Goal: Register for event/course

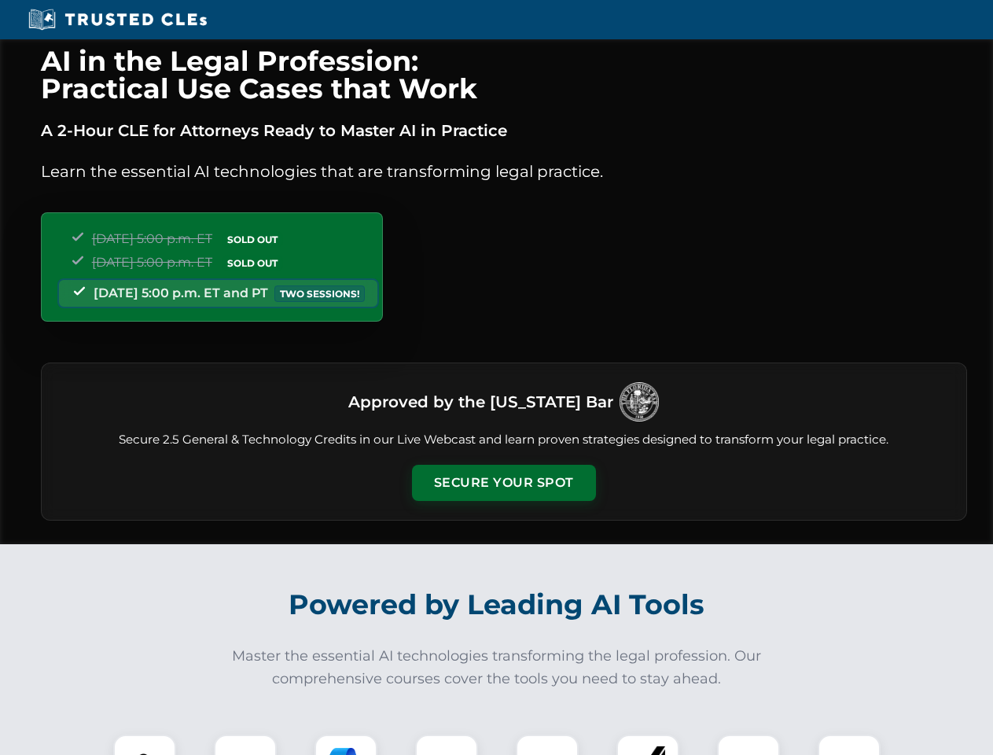
click at [503, 483] on button "Secure Your Spot" at bounding box center [504, 483] width 184 height 36
click at [145, 745] on img at bounding box center [145, 766] width 46 height 46
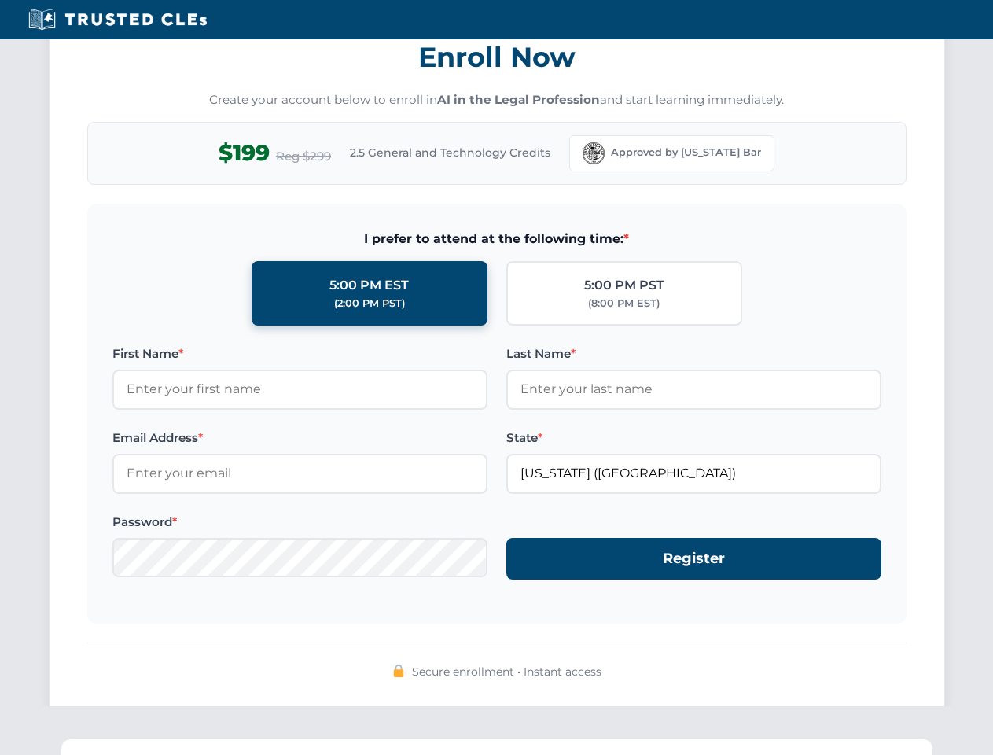
scroll to position [1543, 0]
